Goal: Information Seeking & Learning: Learn about a topic

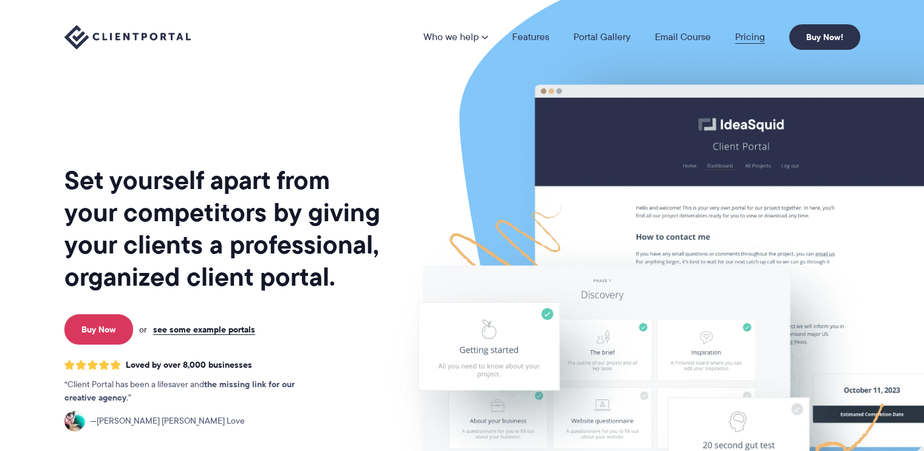
click at [751, 33] on link "Pricing" at bounding box center [750, 37] width 30 height 10
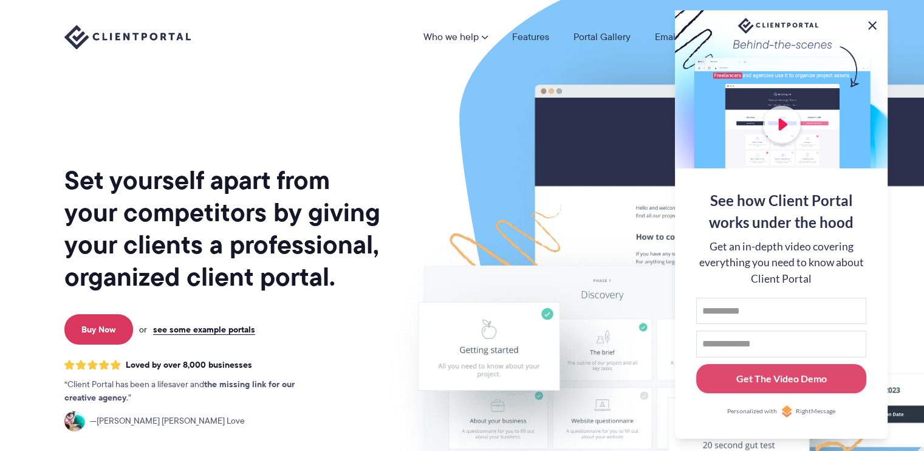
click at [872, 20] on button at bounding box center [872, 25] width 15 height 15
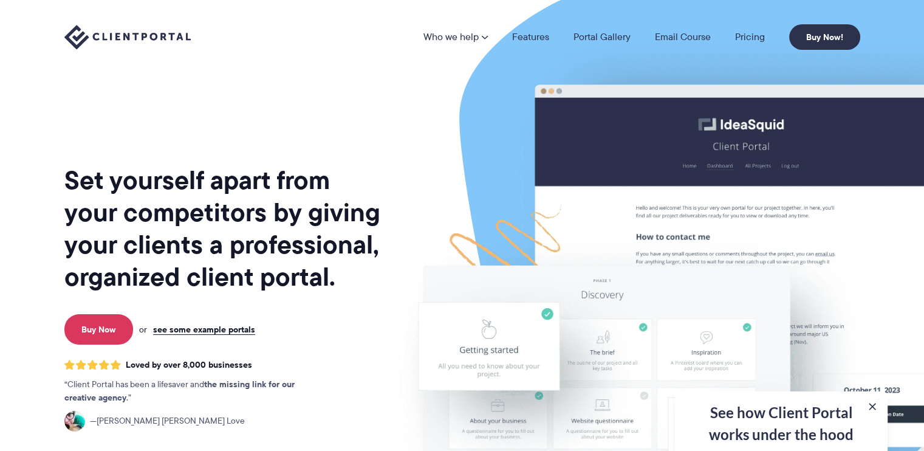
click at [872, 20] on div "Who we help Who we help View pricing Agencies See how Client Portal can help gi…" at bounding box center [462, 37] width 924 height 74
click at [870, 406] on button at bounding box center [872, 406] width 15 height 15
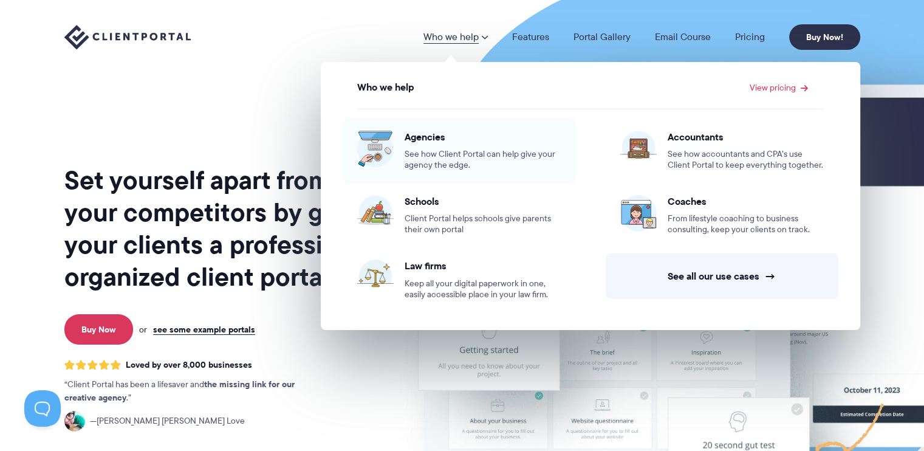
click at [416, 149] on span "See how Client Portal can help give your agency the edge." at bounding box center [483, 160] width 156 height 22
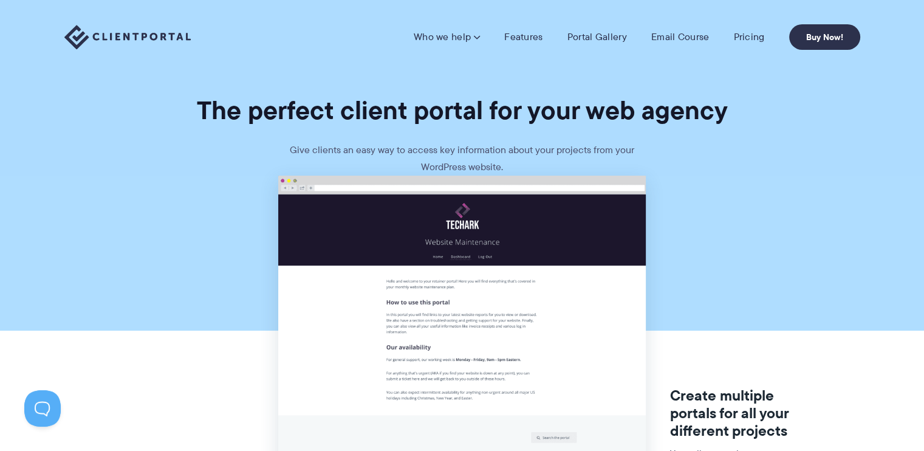
click at [244, 118] on h1 "The perfect client portal for your web agency" at bounding box center [462, 110] width 924 height 32
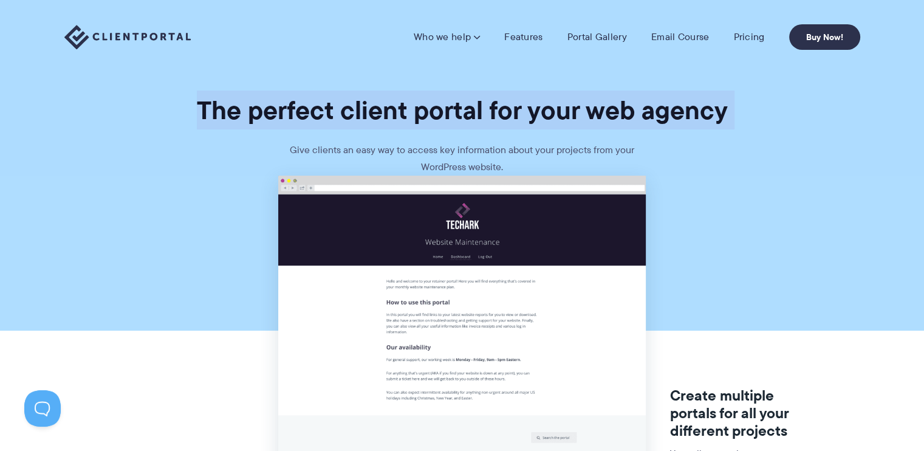
click at [244, 118] on h1 "The perfect client portal for your web agency" at bounding box center [462, 110] width 924 height 32
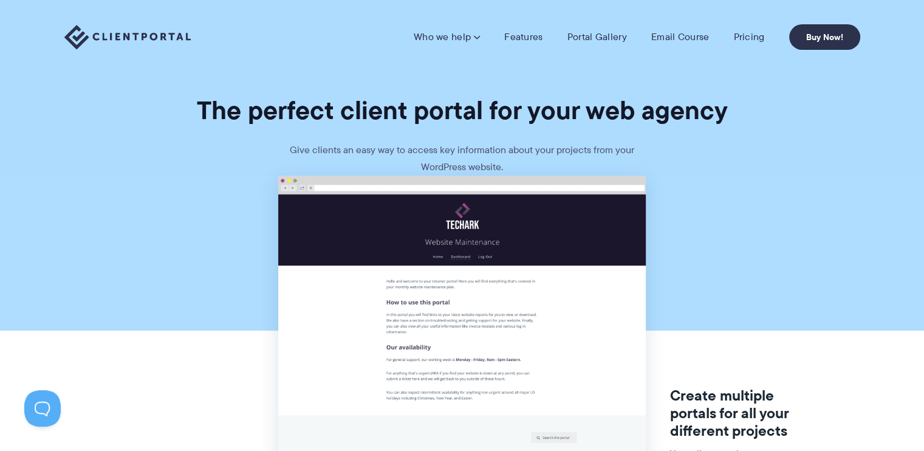
click at [139, 47] on img at bounding box center [127, 37] width 126 height 25
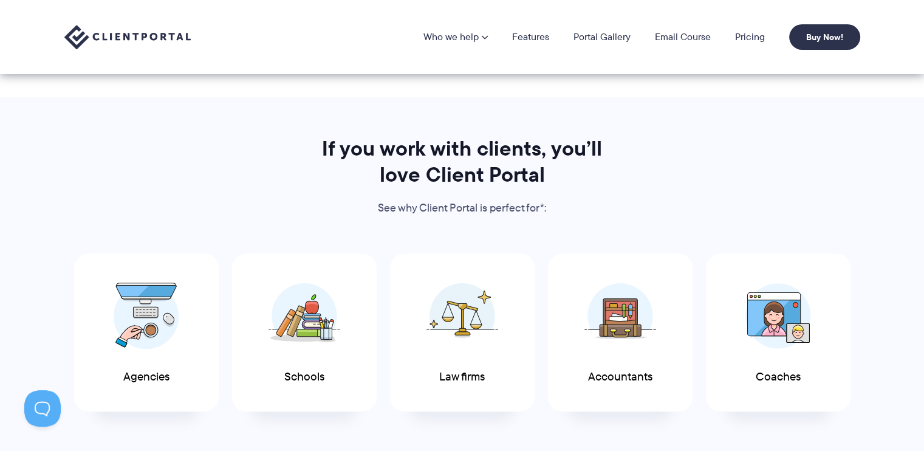
scroll to position [372, 0]
